Goal: Task Accomplishment & Management: Manage account settings

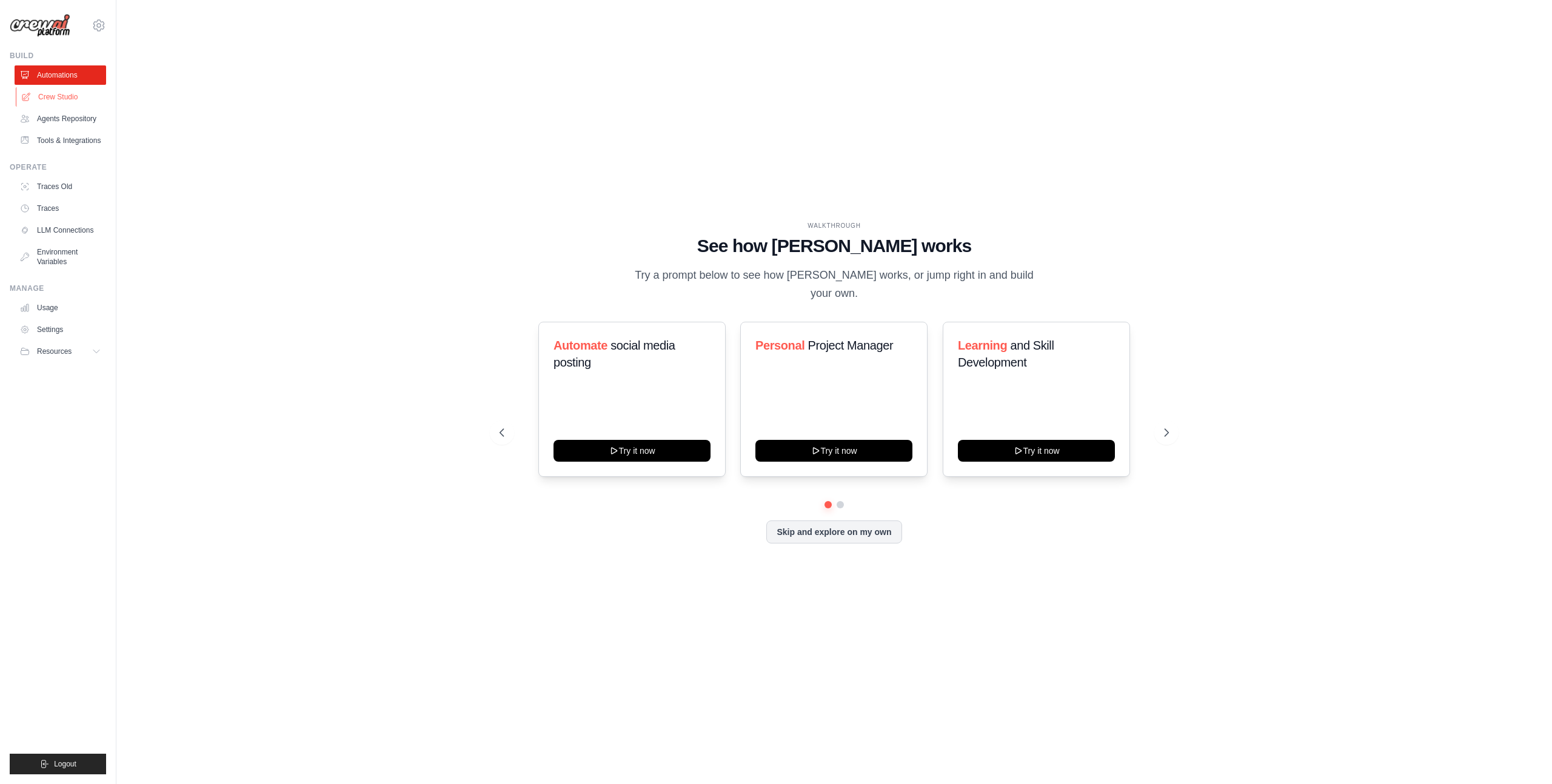
click at [63, 104] on link "Crew Studio" at bounding box center [61, 97] width 91 height 19
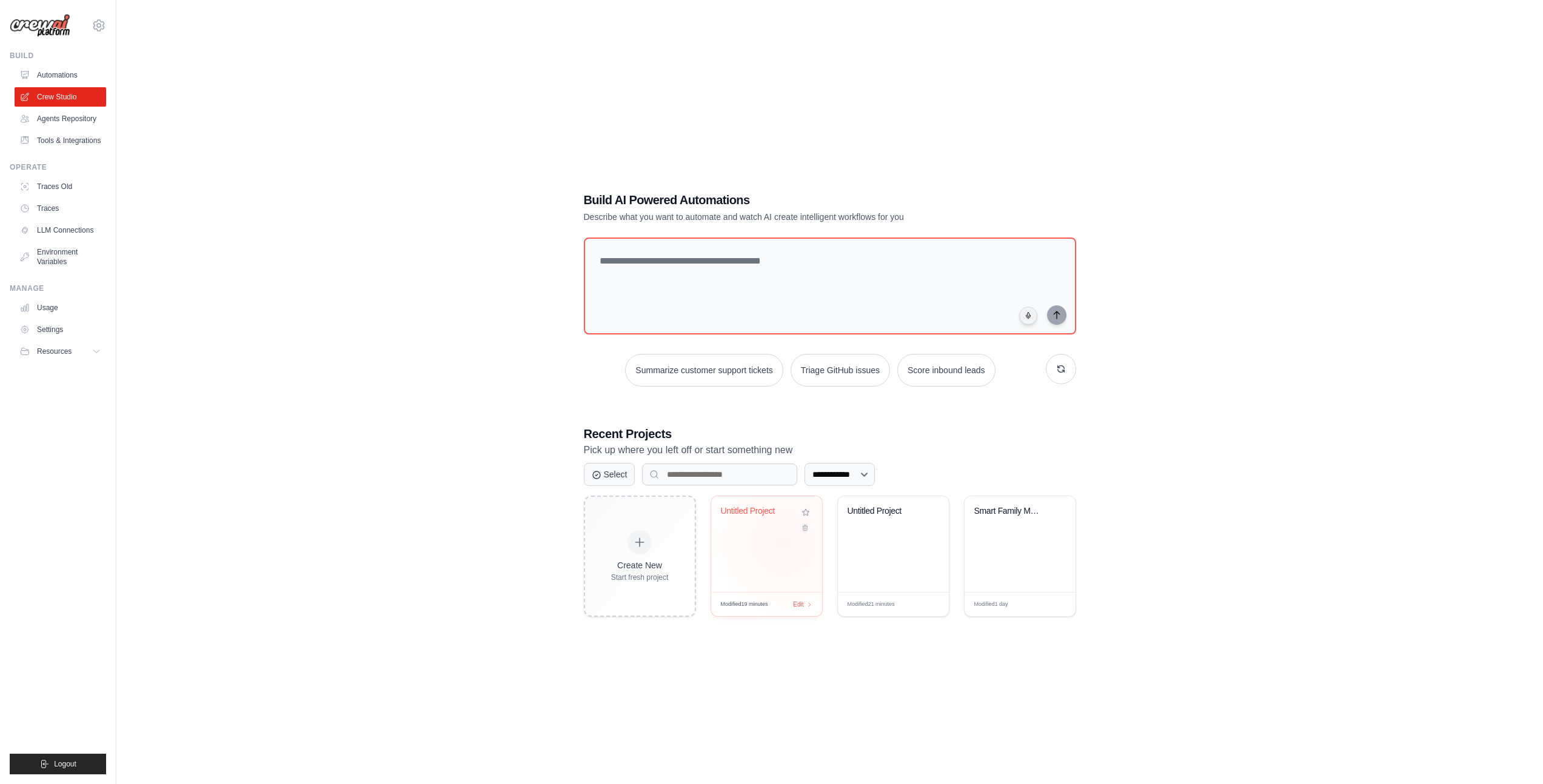
click at [783, 541] on div "Untitled Project" at bounding box center [767, 544] width 111 height 96
click at [98, 23] on icon at bounding box center [98, 25] width 15 height 15
click at [150, 79] on span "Settings" at bounding box center [151, 75] width 96 height 12
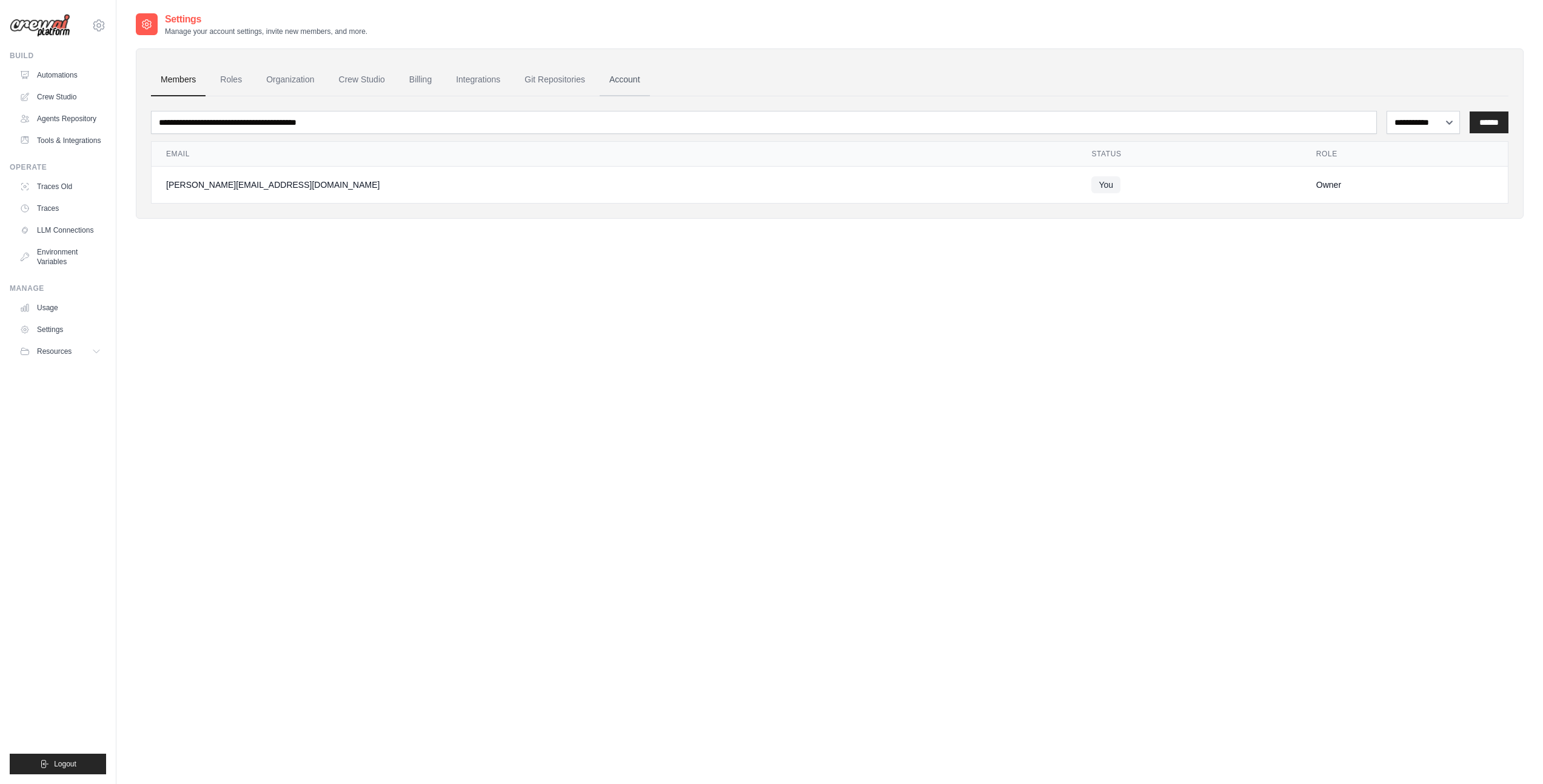
click at [613, 83] on link "Account" at bounding box center [625, 81] width 50 height 33
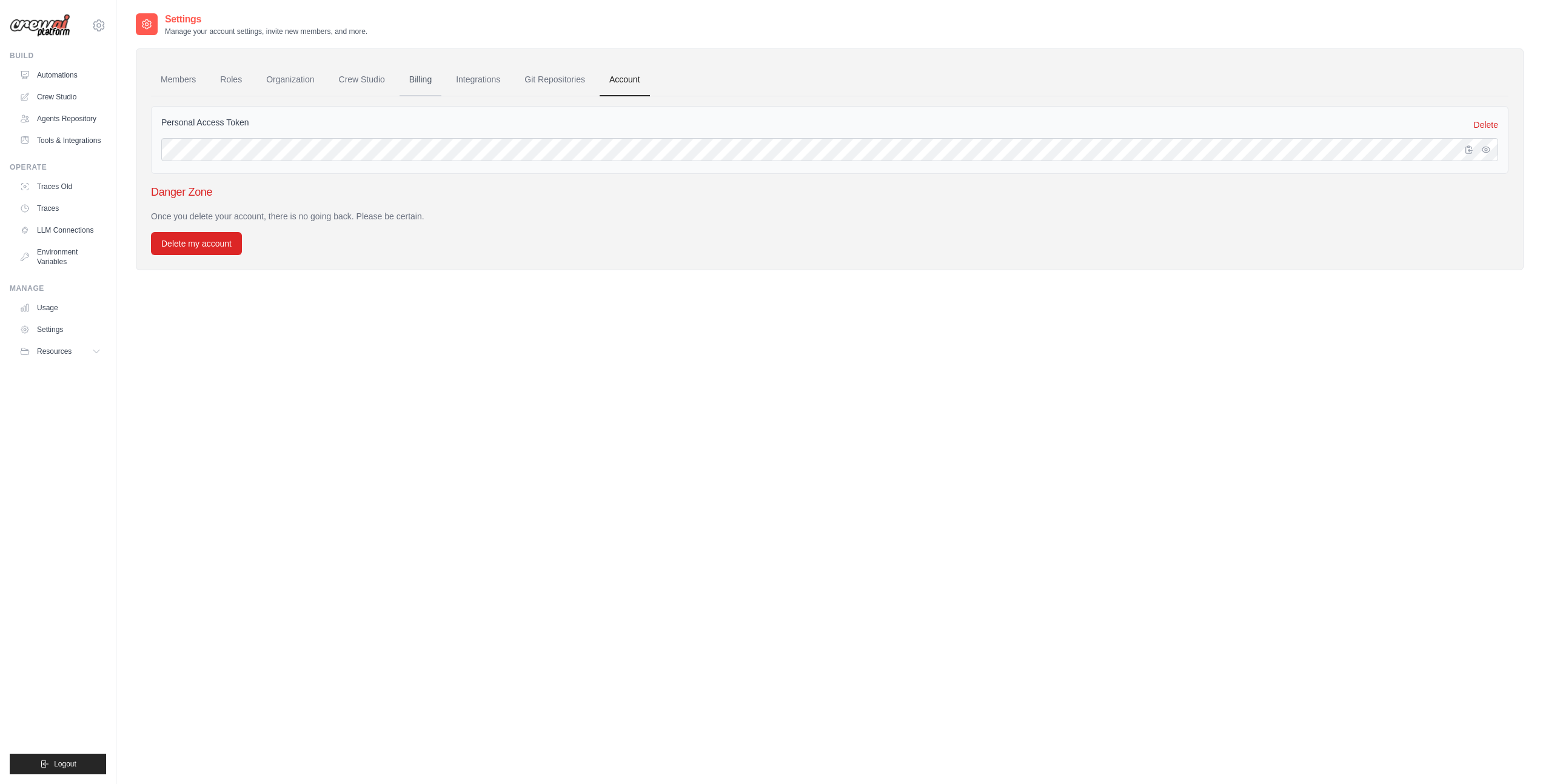
click at [414, 77] on link "Billing" at bounding box center [420, 81] width 42 height 33
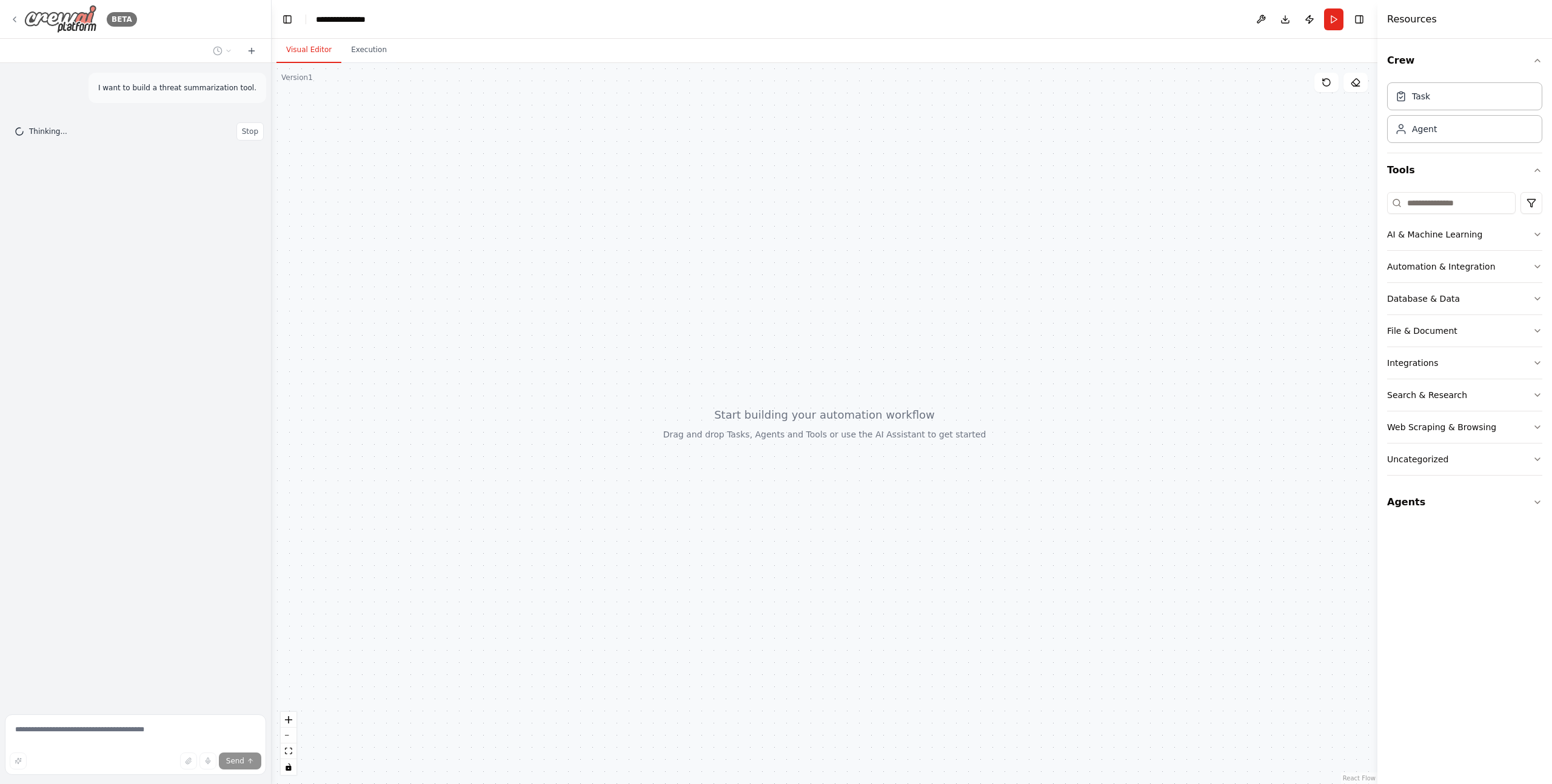
click at [15, 18] on icon at bounding box center [15, 19] width 10 height 10
